Goal: Task Accomplishment & Management: Use online tool/utility

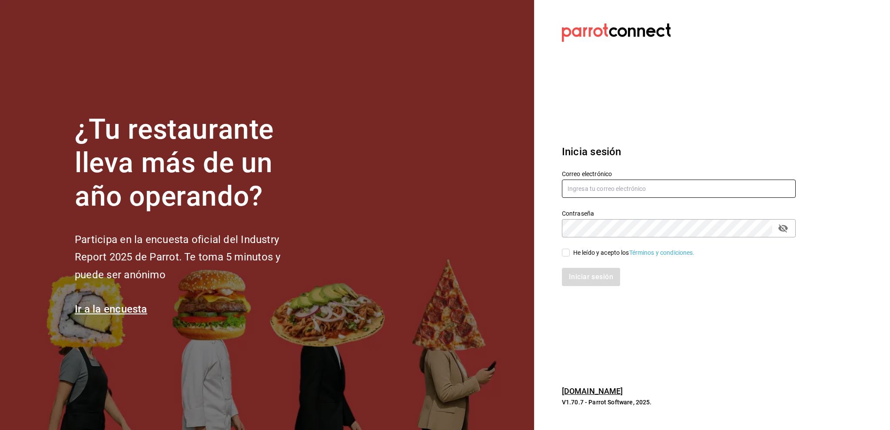
click at [671, 186] on input "text" at bounding box center [679, 188] width 234 height 18
click at [605, 199] on div "Correo electrónico" at bounding box center [679, 184] width 234 height 29
click at [580, 188] on input "text" at bounding box center [679, 188] width 234 height 18
type input "[PERSON_NAME][EMAIL_ADDRESS][DOMAIN_NAME]"
click at [567, 255] on input "He leído y acepto los Términos y condiciones." at bounding box center [566, 252] width 8 height 8
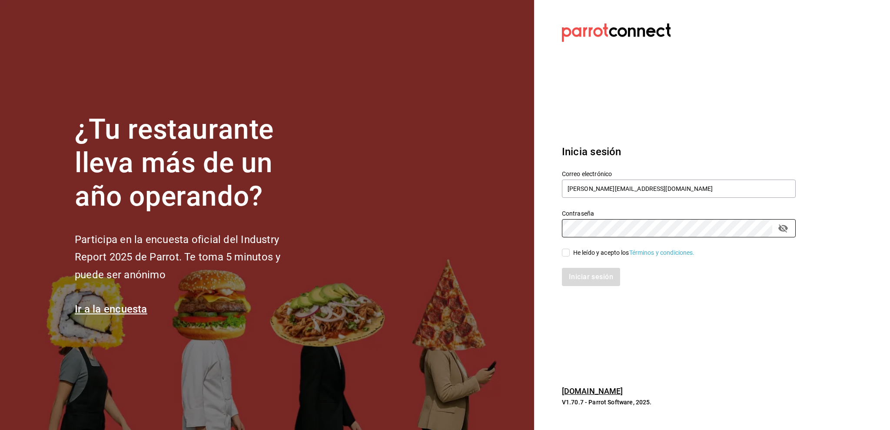
checkbox input "true"
click at [577, 274] on button "Iniciar sesión" at bounding box center [591, 277] width 59 height 18
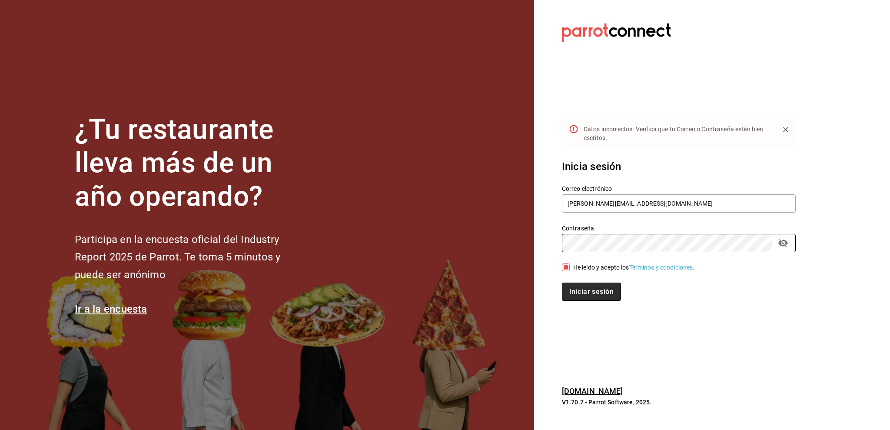
click at [581, 294] on button "Iniciar sesión" at bounding box center [591, 291] width 59 height 18
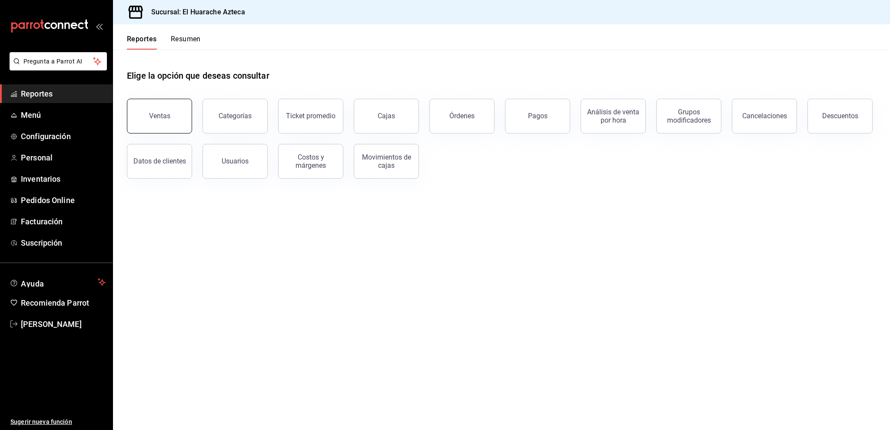
click at [179, 130] on button "Ventas" at bounding box center [159, 116] width 65 height 35
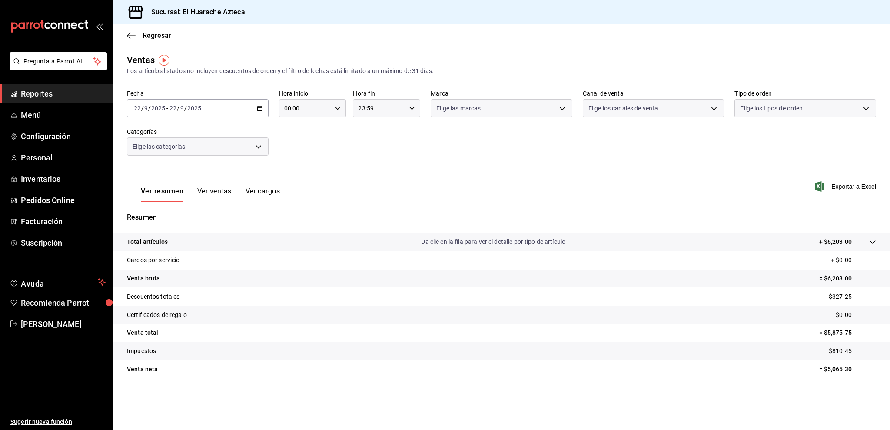
click at [190, 151] on body "Pregunta a Parrot AI Reportes Menú Configuración Personal Inventarios Pedidos O…" at bounding box center [445, 215] width 890 height 430
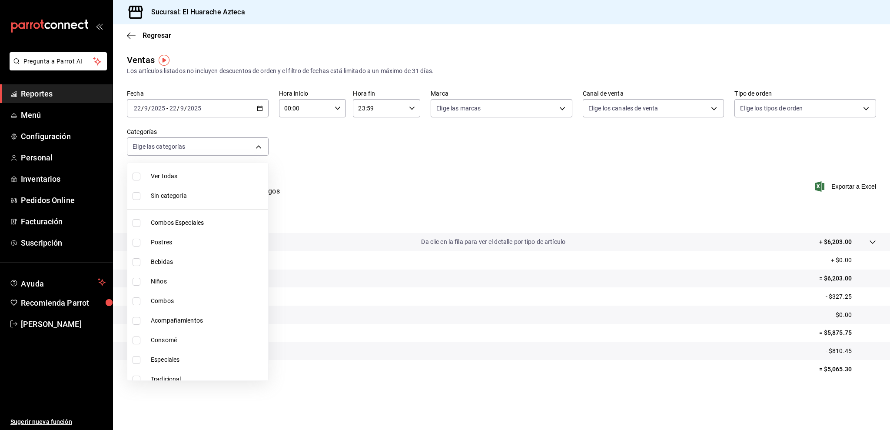
click at [208, 344] on span "Consomé" at bounding box center [208, 339] width 114 height 9
type input "53f55ae2-6285-460e-a8e1-99190fafff65"
checkbox input "true"
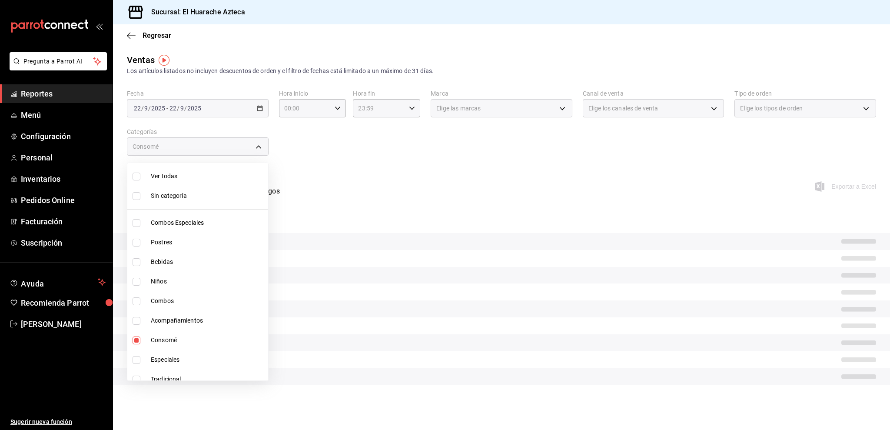
click at [347, 233] on div at bounding box center [445, 215] width 890 height 430
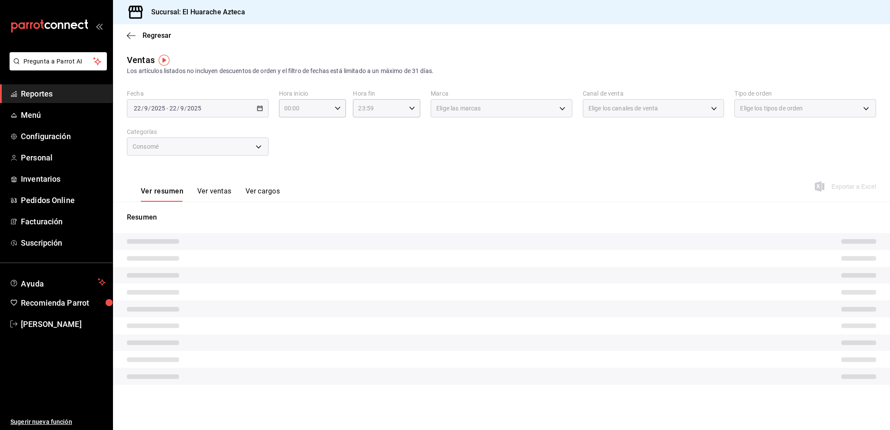
click at [222, 190] on button "Ver ventas" at bounding box center [214, 194] width 34 height 15
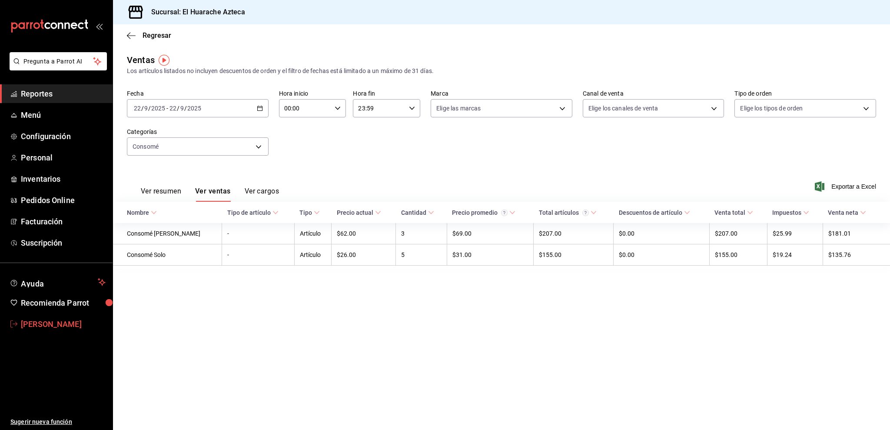
click at [42, 325] on span "Amalia P" at bounding box center [63, 324] width 85 height 12
